Goal: Task Accomplishment & Management: Use online tool/utility

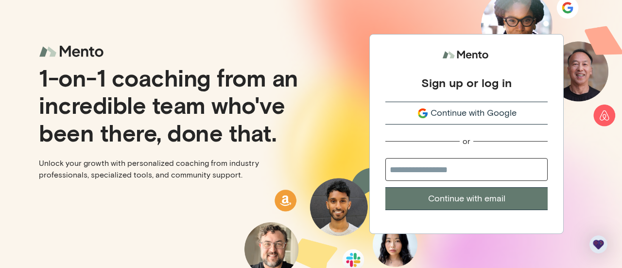
click at [474, 111] on span "Continue with Google" at bounding box center [474, 112] width 86 height 13
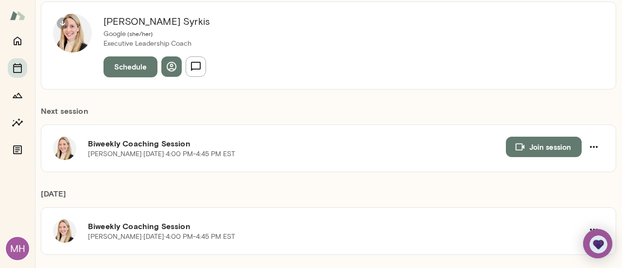
scroll to position [122, 0]
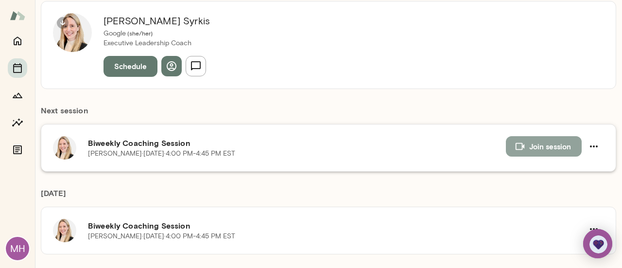
click at [524, 144] on button "Join session" at bounding box center [544, 146] width 76 height 20
